Goal: Task Accomplishment & Management: Use online tool/utility

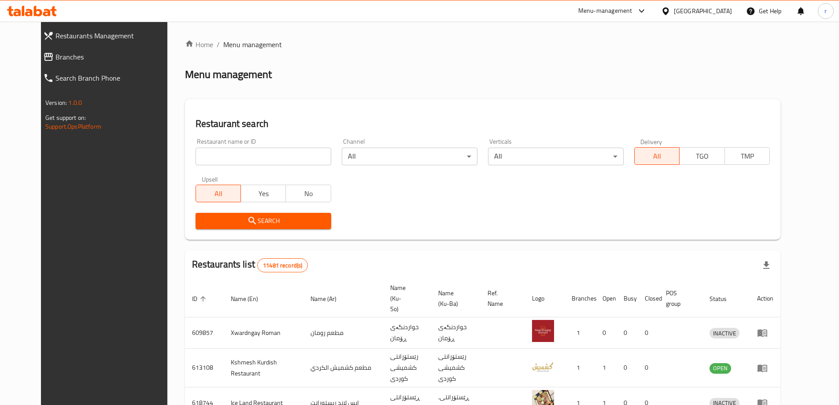
click at [205, 158] on input "search" at bounding box center [263, 156] width 136 height 18
paste input "Fit Bowl"
type input "Fit Bowl"
click at [202, 221] on span "Search" at bounding box center [262, 220] width 121 height 11
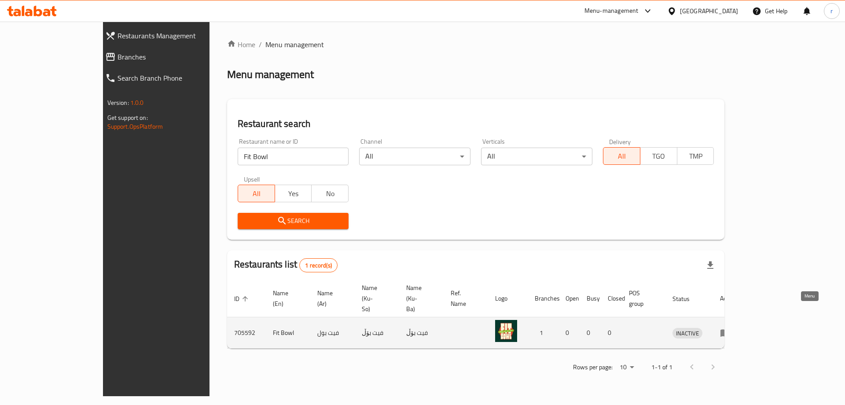
click at [730, 329] on icon "enhanced table" at bounding box center [726, 332] width 10 height 7
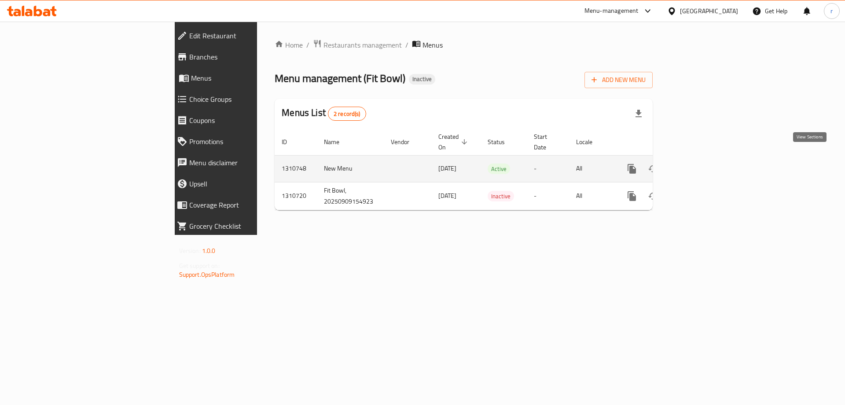
click at [701, 163] on icon "enhanced table" at bounding box center [695, 168] width 11 height 11
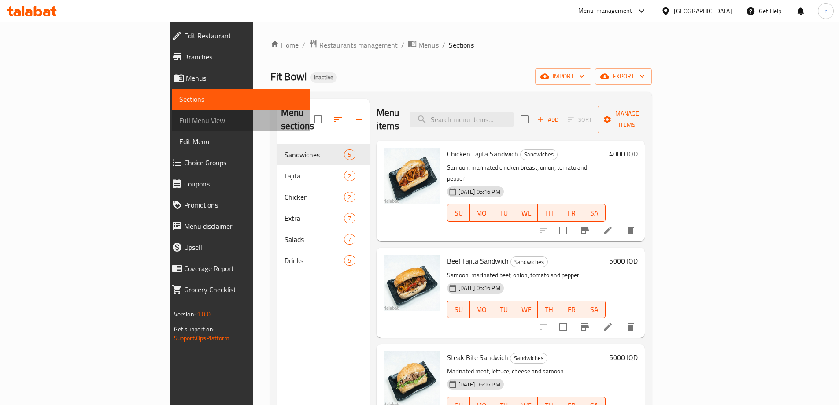
click at [179, 123] on span "Full Menu View" at bounding box center [240, 120] width 123 height 11
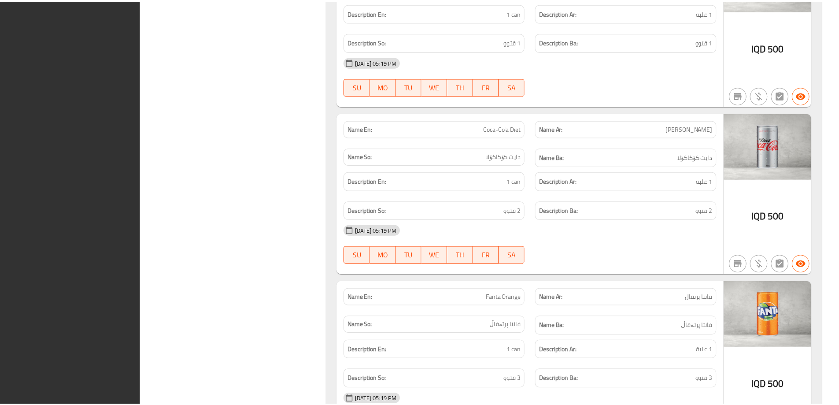
scroll to position [4961, 0]
